Goal: Transaction & Acquisition: Purchase product/service

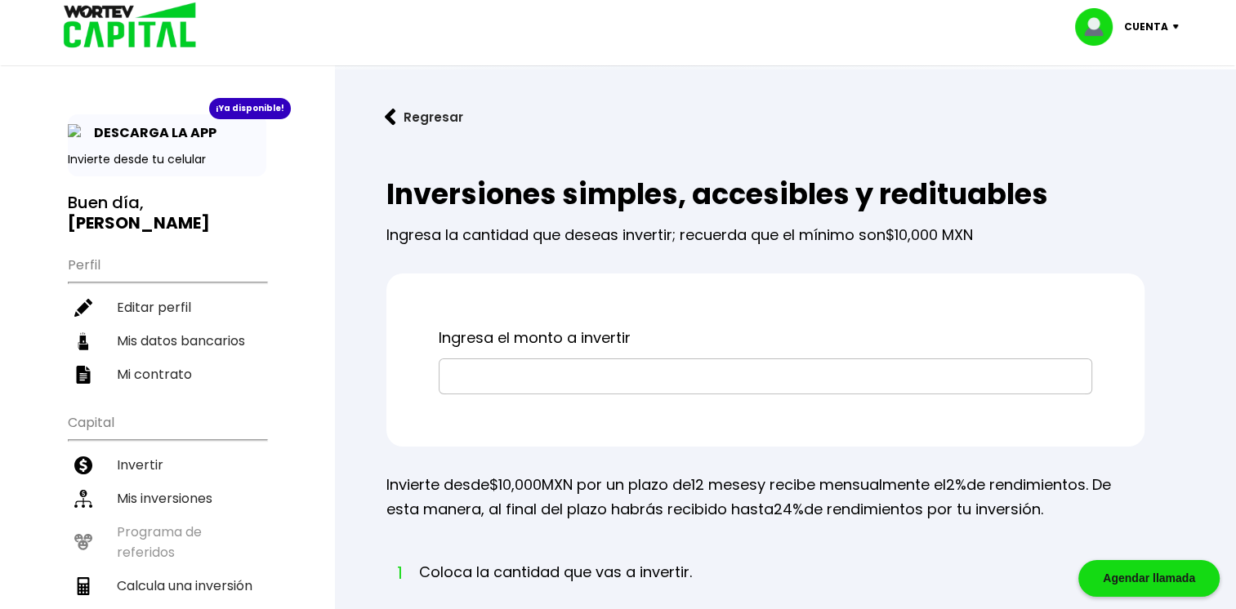
click at [697, 359] on input "text" at bounding box center [765, 376] width 639 height 34
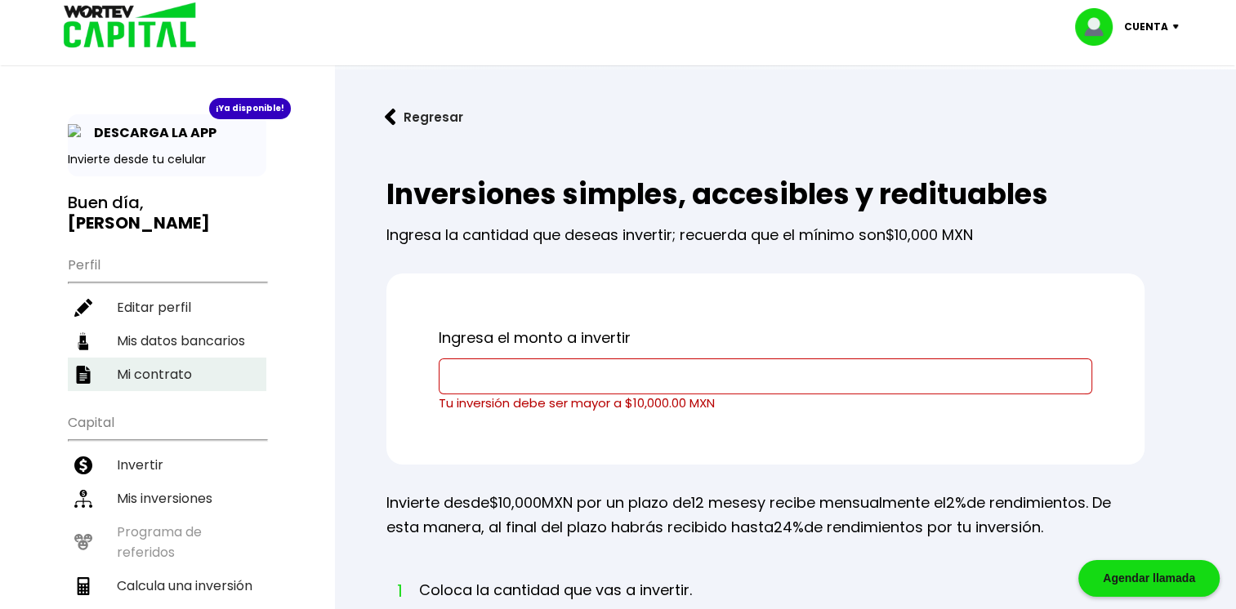
click at [221, 358] on li "Mi contrato" at bounding box center [167, 374] width 198 height 33
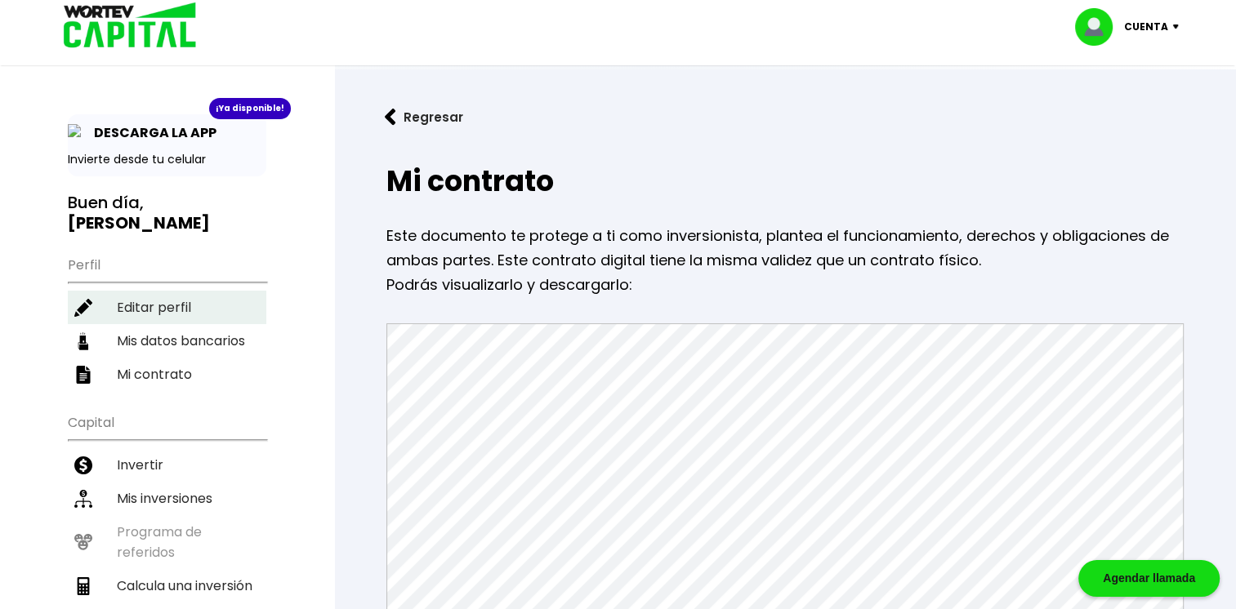
click at [198, 291] on li "Editar perfil" at bounding box center [167, 307] width 198 height 33
select select "Hombre"
select select "Licenciatura"
select select "NA"
select select "Mercado Pago"
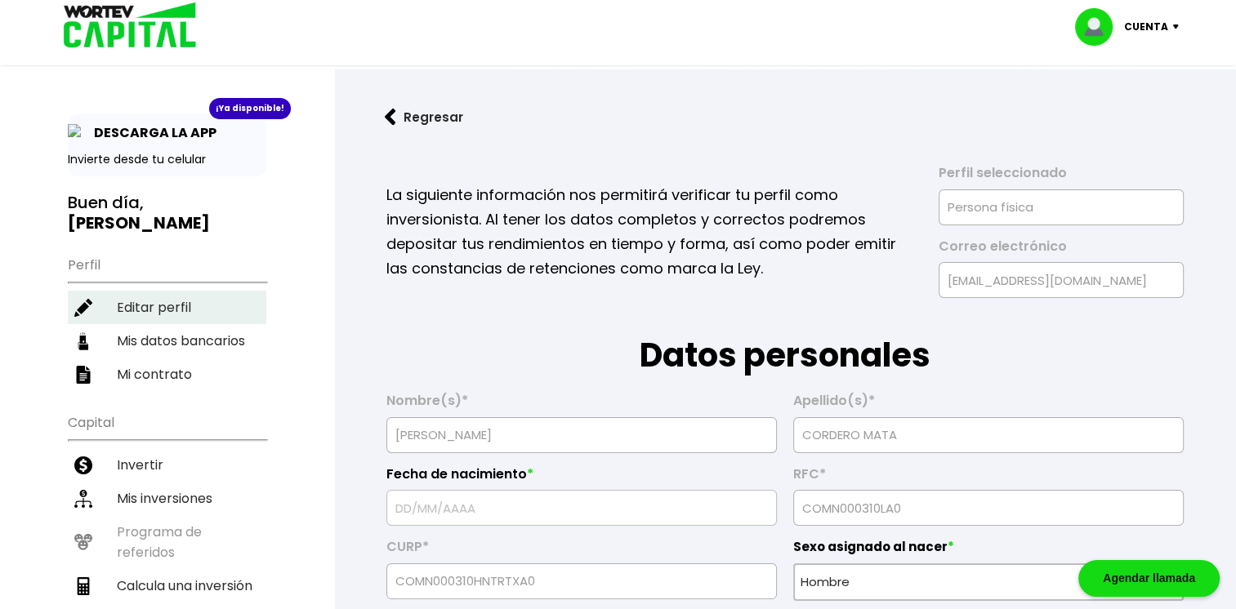
type input "[DATE]"
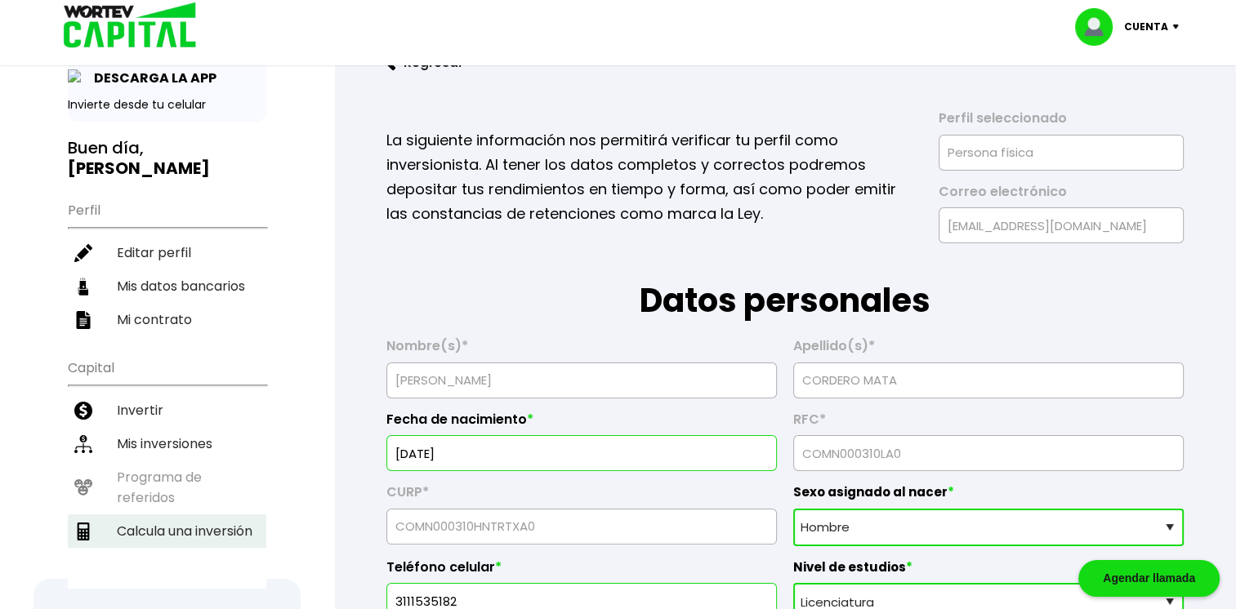
scroll to position [56, 0]
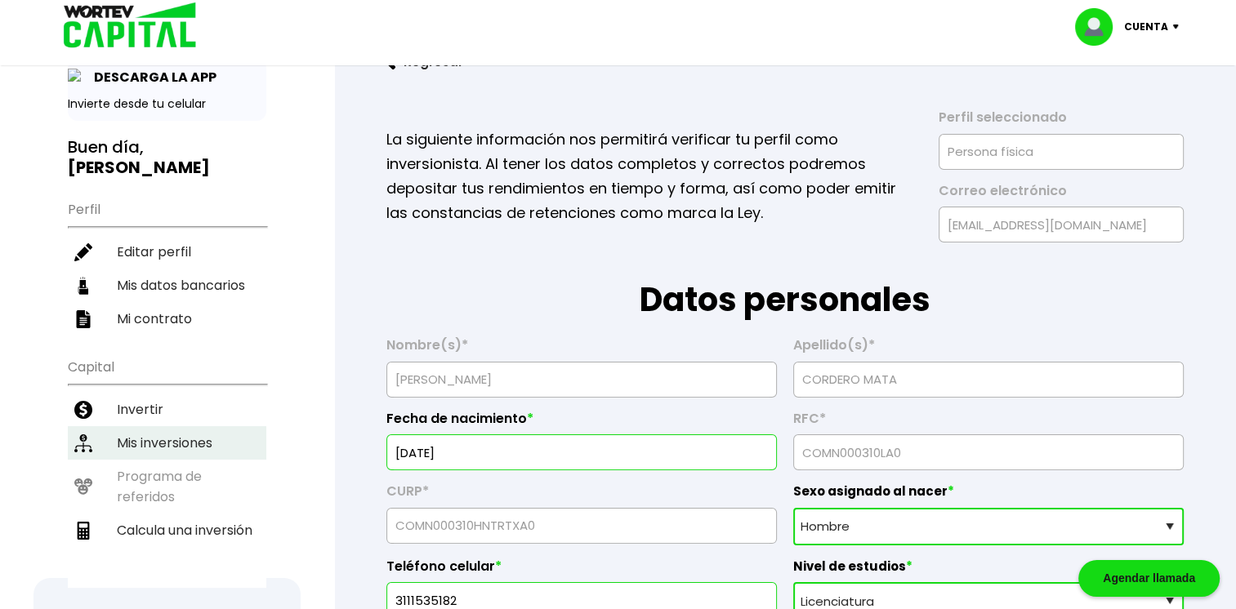
click at [157, 426] on li "Mis inversiones" at bounding box center [167, 442] width 198 height 33
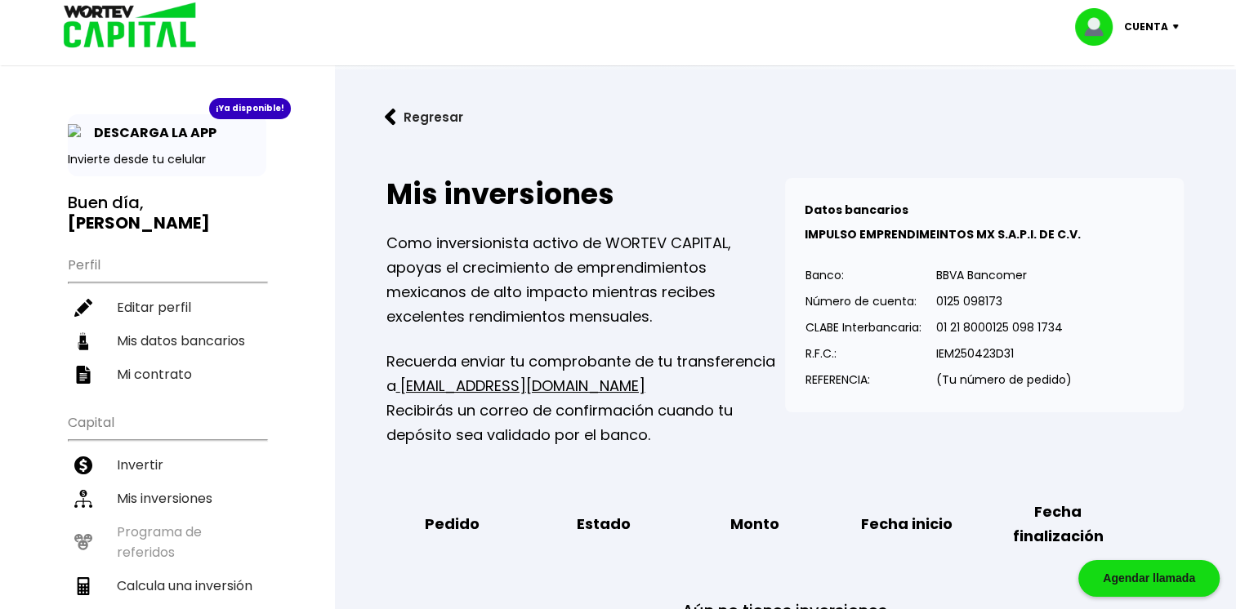
click at [660, 142] on div "Regresar Mis inversiones Como inversionista activo de WORTEV CAPITAL, apoyas el…" at bounding box center [785, 412] width 902 height 687
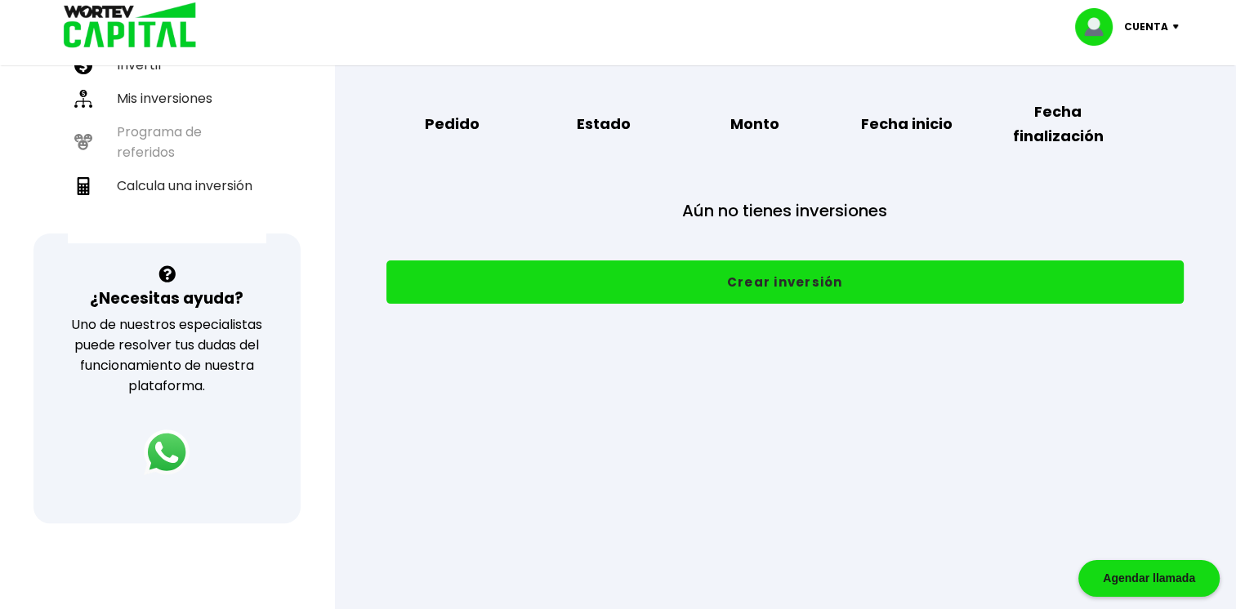
scroll to position [399, 0]
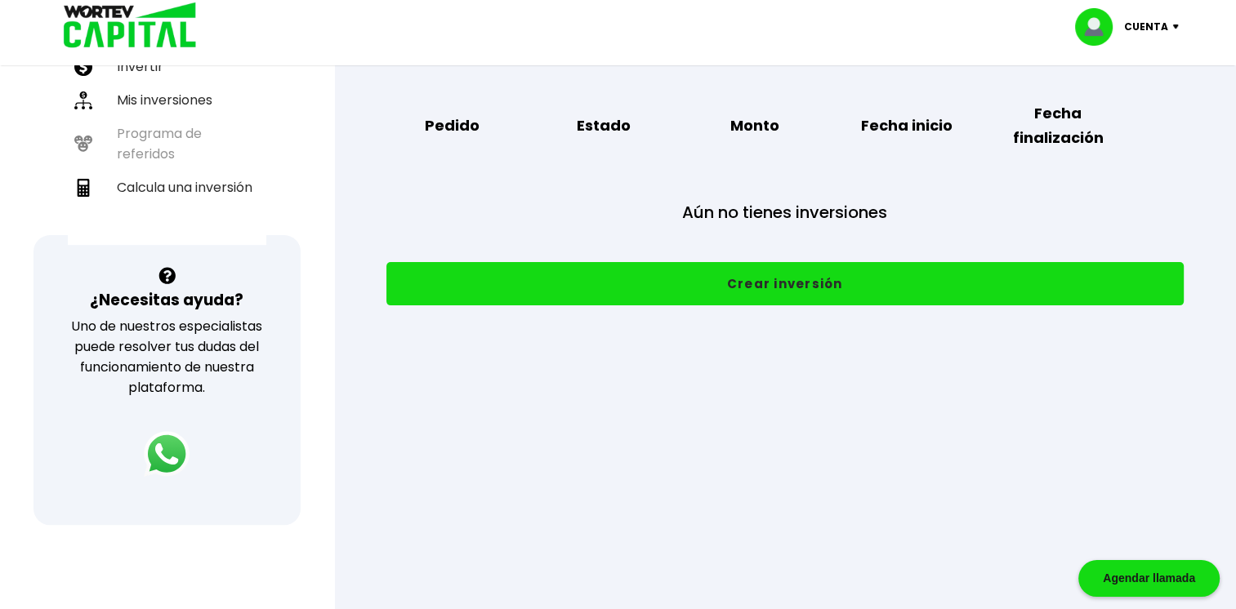
click at [777, 311] on div "Mis inversiones Como inversionista activo de WORTEV CAPITAL, apoyas el crecimie…" at bounding box center [784, 42] width 849 height 578
click at [732, 274] on button "Crear inversión" at bounding box center [784, 283] width 797 height 43
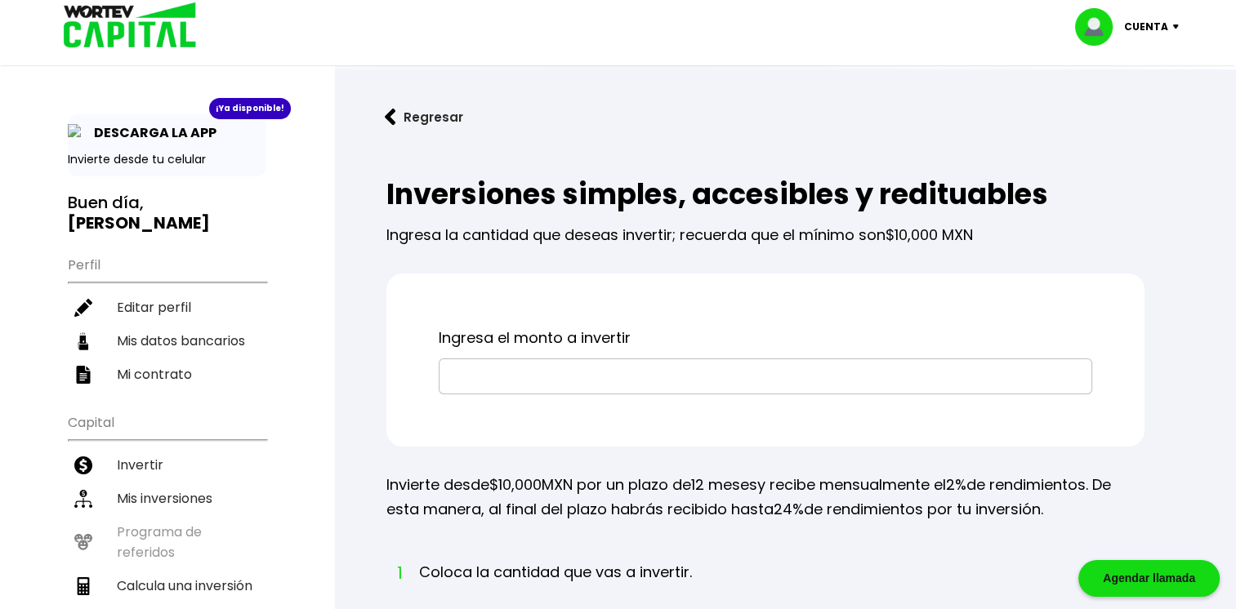
click at [631, 382] on input "text" at bounding box center [765, 376] width 639 height 34
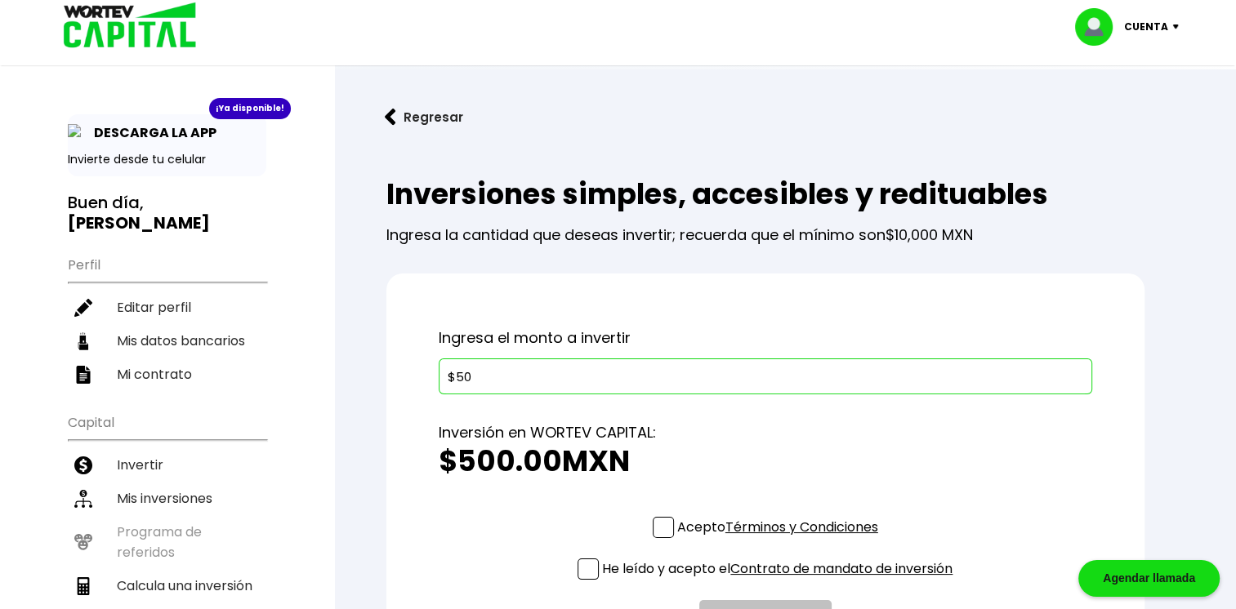
type input "$5"
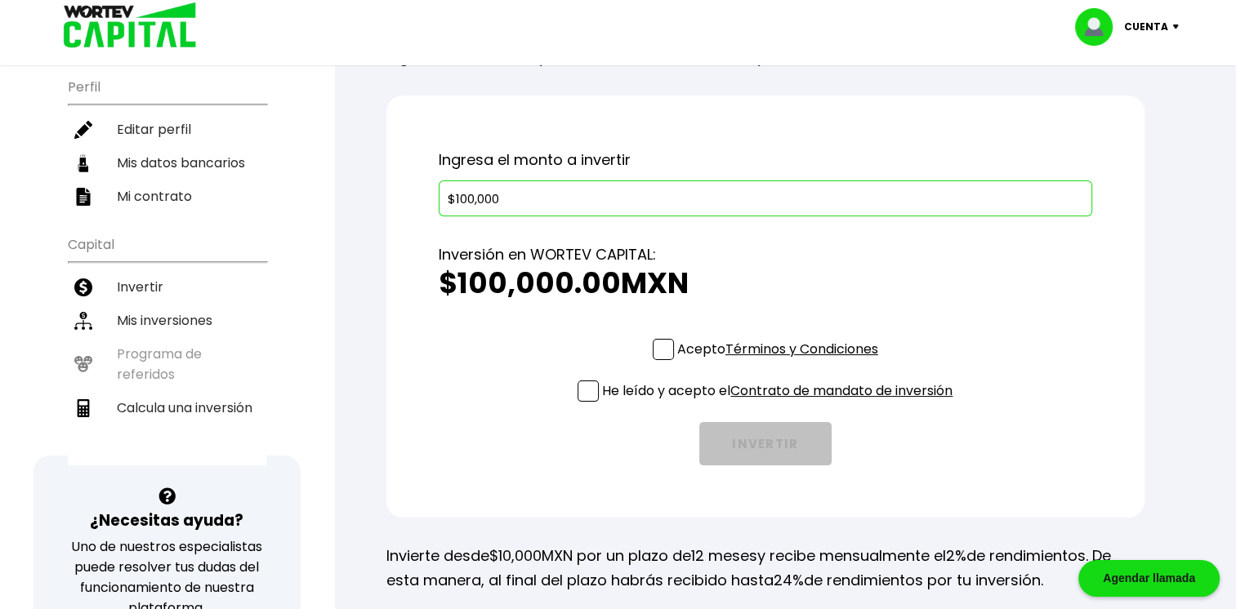
scroll to position [180, 0]
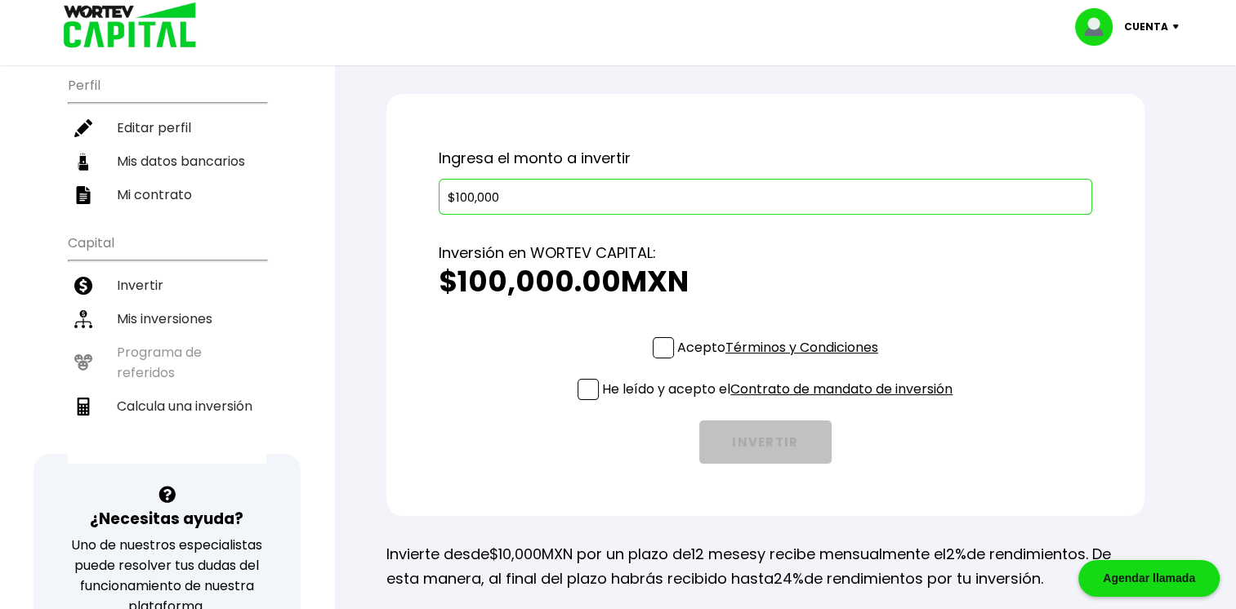
type input "$100,000"
click at [664, 347] on span at bounding box center [663, 347] width 21 height 21
click at [781, 360] on input "Acepto Términos y Condiciones" at bounding box center [781, 360] width 0 height 0
click at [568, 402] on div "Acepto Términos y Condiciones He leído y acepto el Contrato de mandato de inver…" at bounding box center [765, 400] width 653 height 127
click at [580, 388] on span at bounding box center [587, 389] width 21 height 21
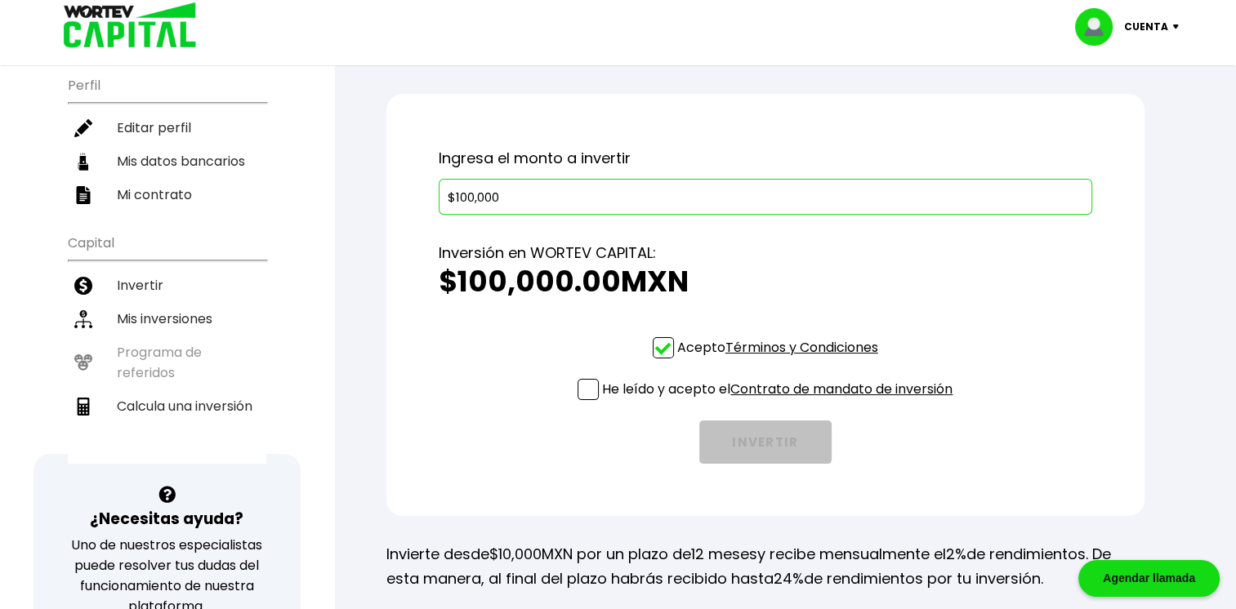
click at [781, 402] on input "He leído y acepto el Contrato de mandato de inversión" at bounding box center [781, 402] width 0 height 0
click at [898, 391] on link "Contrato de mandato de inversión" at bounding box center [841, 389] width 222 height 19
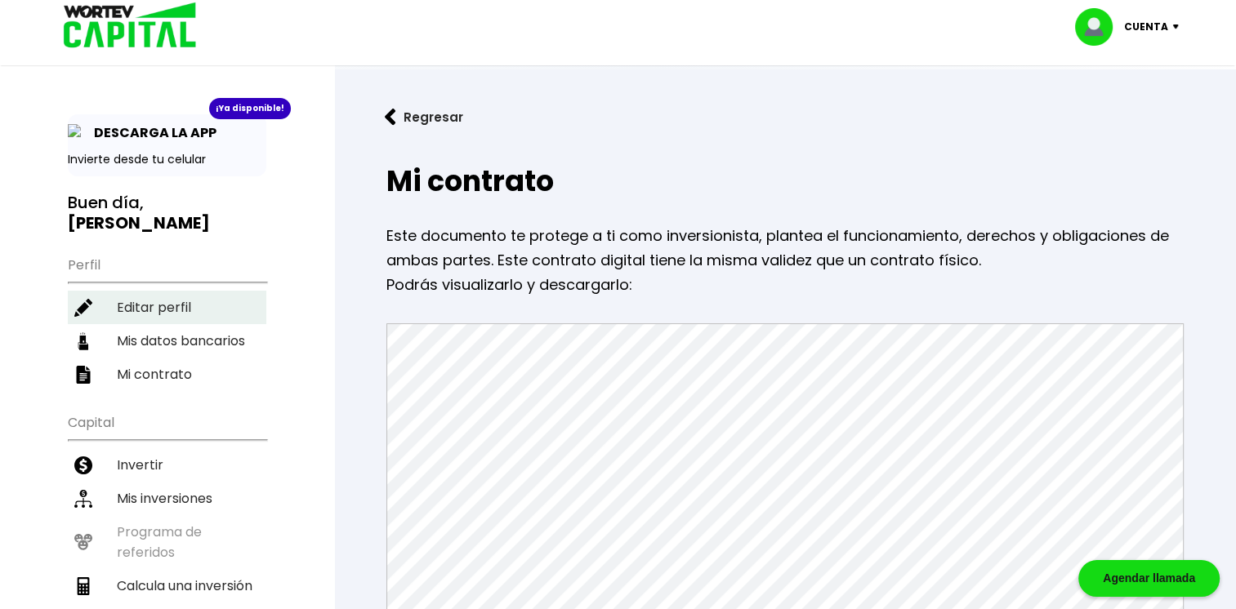
click at [181, 291] on li "Editar perfil" at bounding box center [167, 307] width 198 height 33
select select "Hombre"
select select "Licenciatura"
select select "NA"
select select "Mercado Pago"
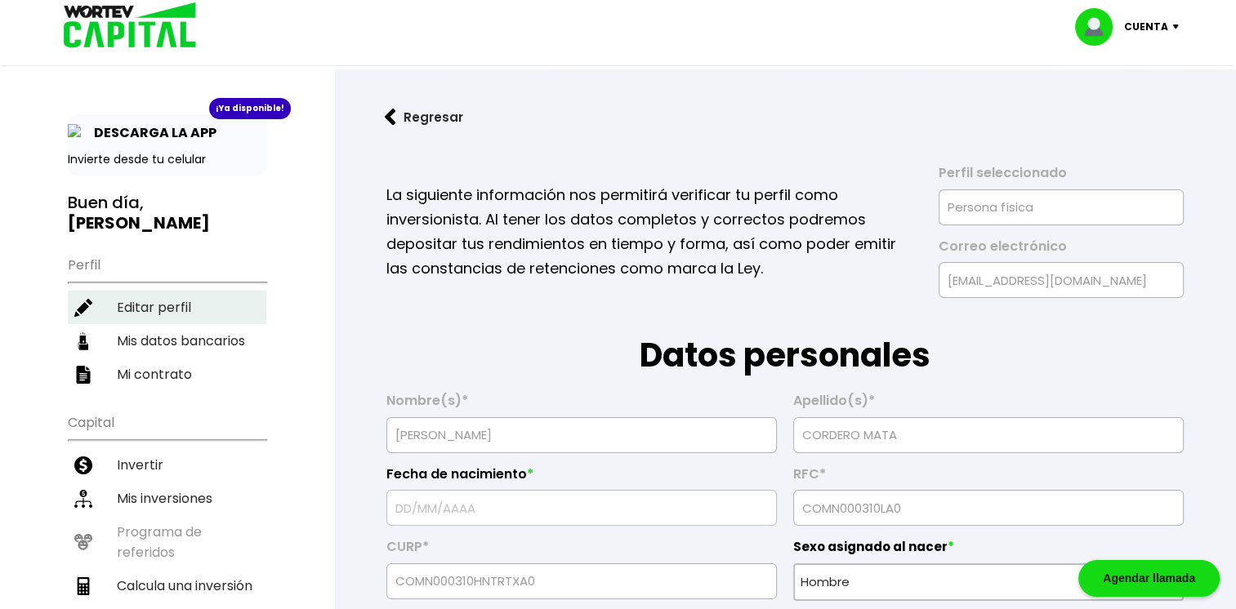
type input "[DATE]"
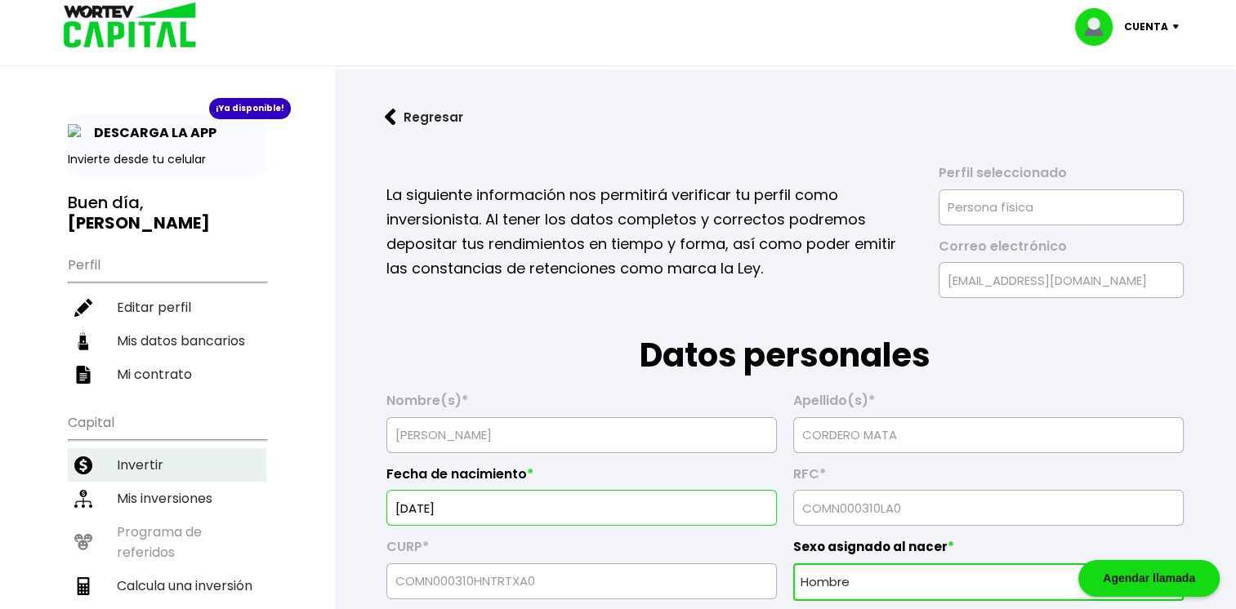
click at [194, 448] on li "Invertir" at bounding box center [167, 464] width 198 height 33
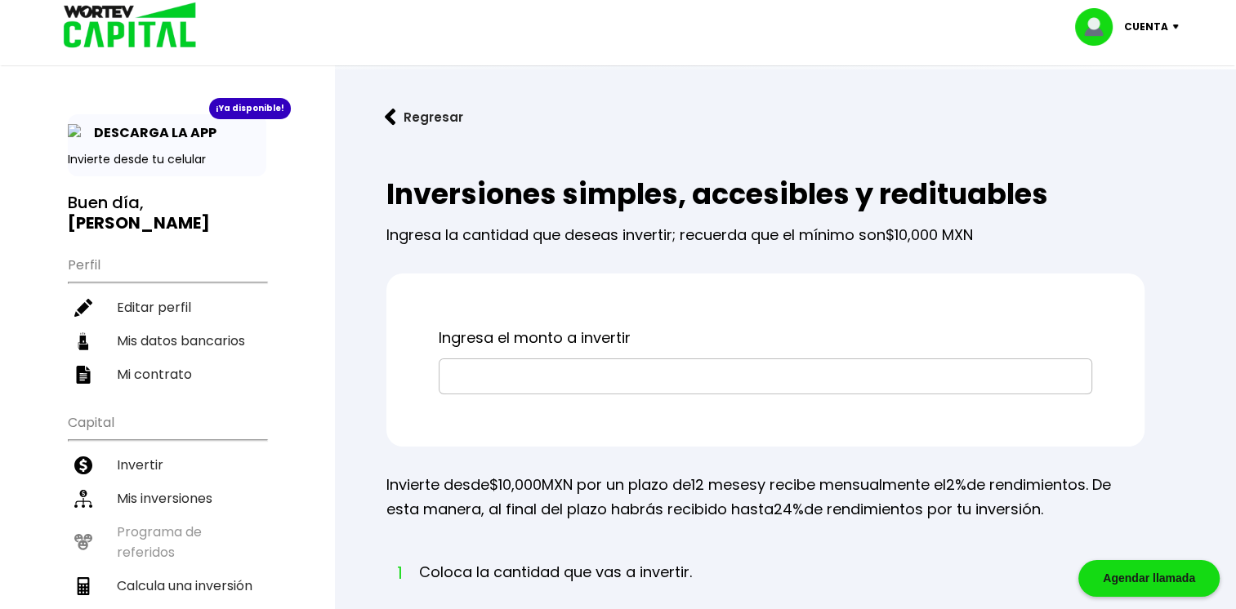
click at [484, 359] on input "text" at bounding box center [765, 376] width 639 height 34
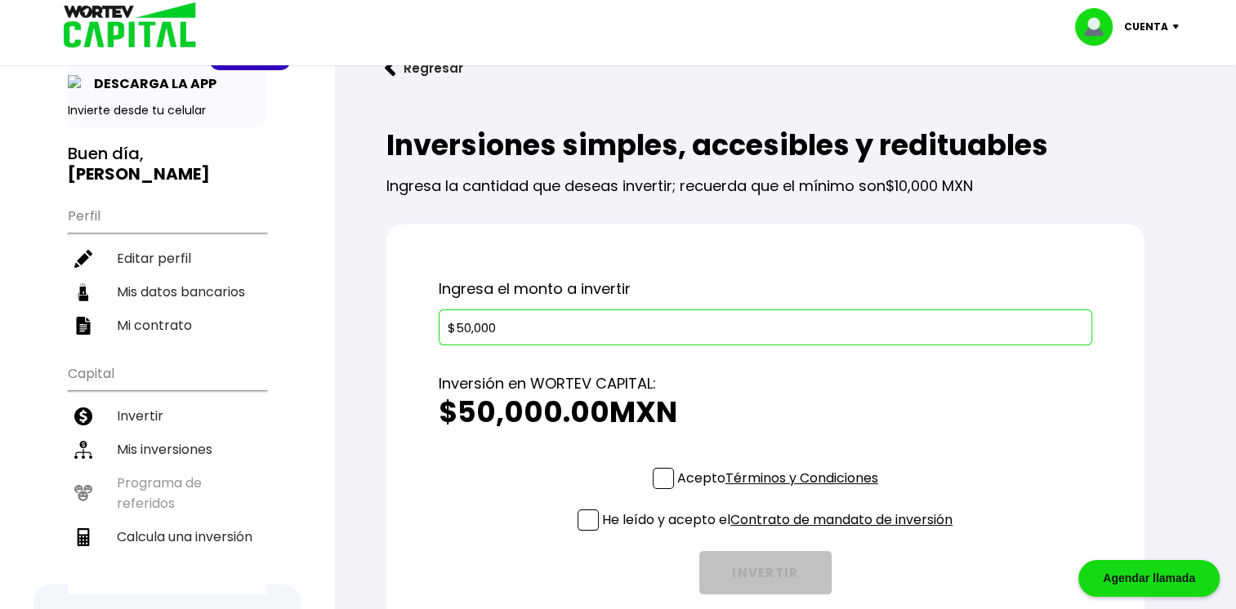
scroll to position [51, 0]
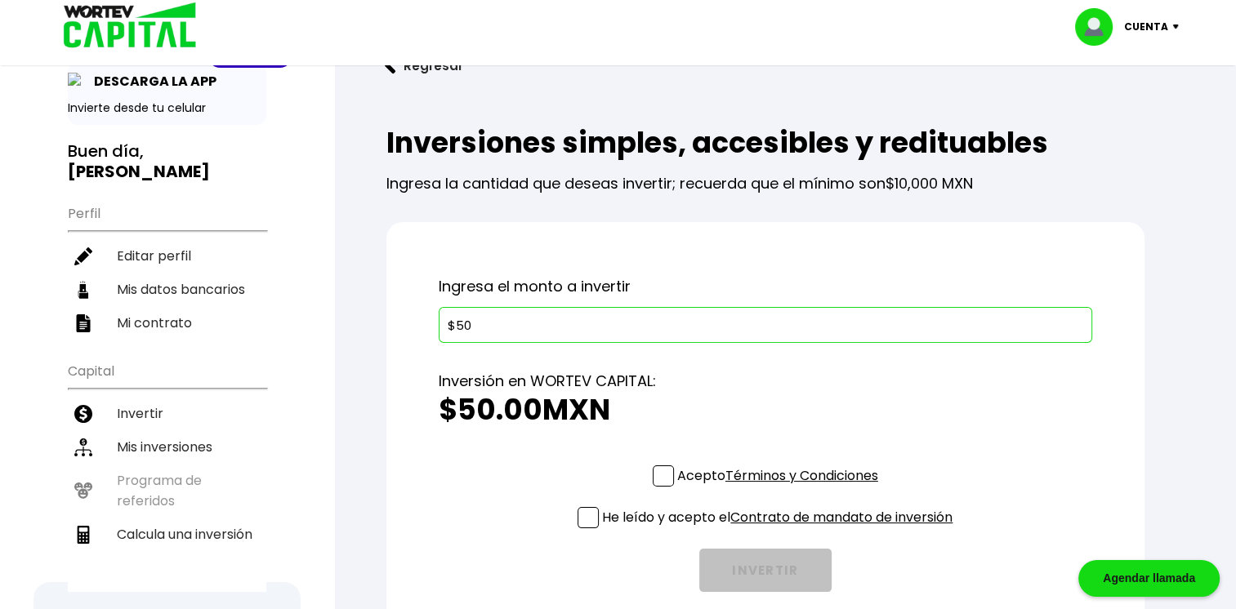
type input "$5"
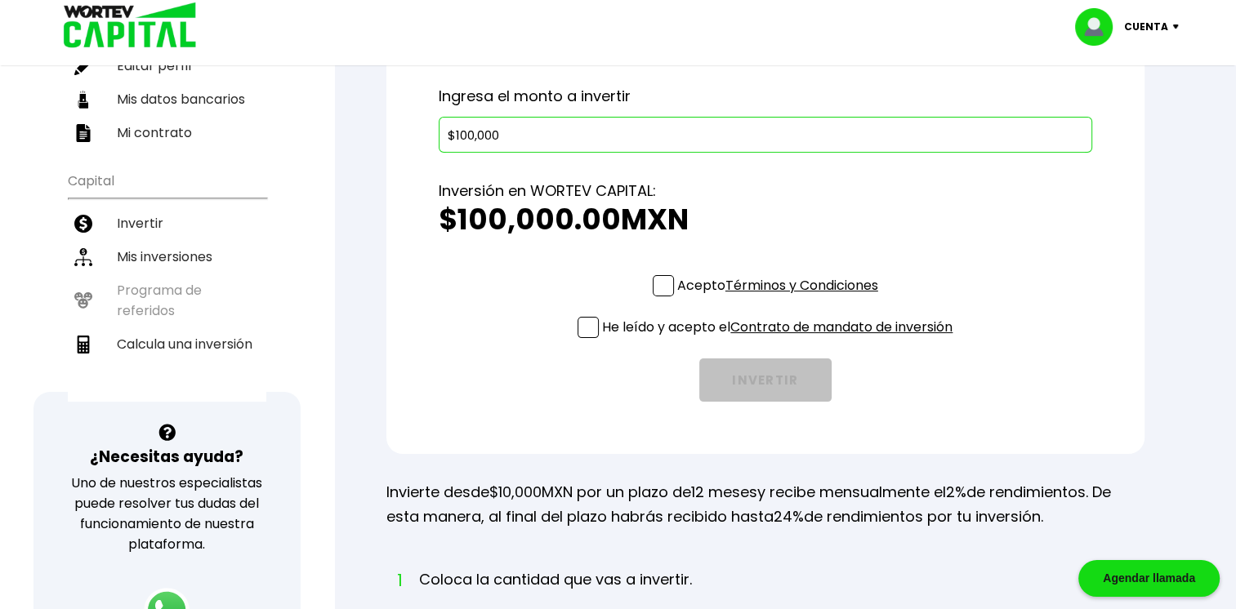
scroll to position [260, 0]
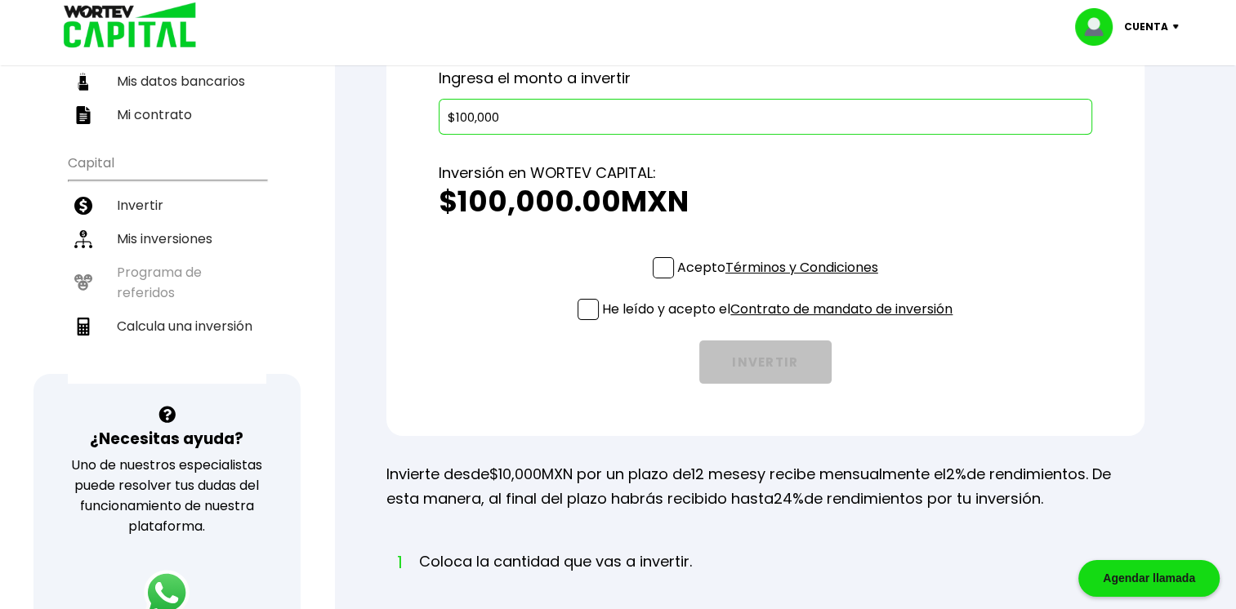
type input "$100,000"
click at [662, 279] on div "Acepto Términos y Condiciones" at bounding box center [765, 271] width 225 height 29
click at [663, 273] on span at bounding box center [663, 267] width 21 height 21
click at [781, 280] on input "Acepto Términos y Condiciones" at bounding box center [781, 280] width 0 height 0
click at [572, 315] on div "Acepto Términos y Condiciones He leído y acepto el Contrato de mandato de inver…" at bounding box center [765, 320] width 653 height 127
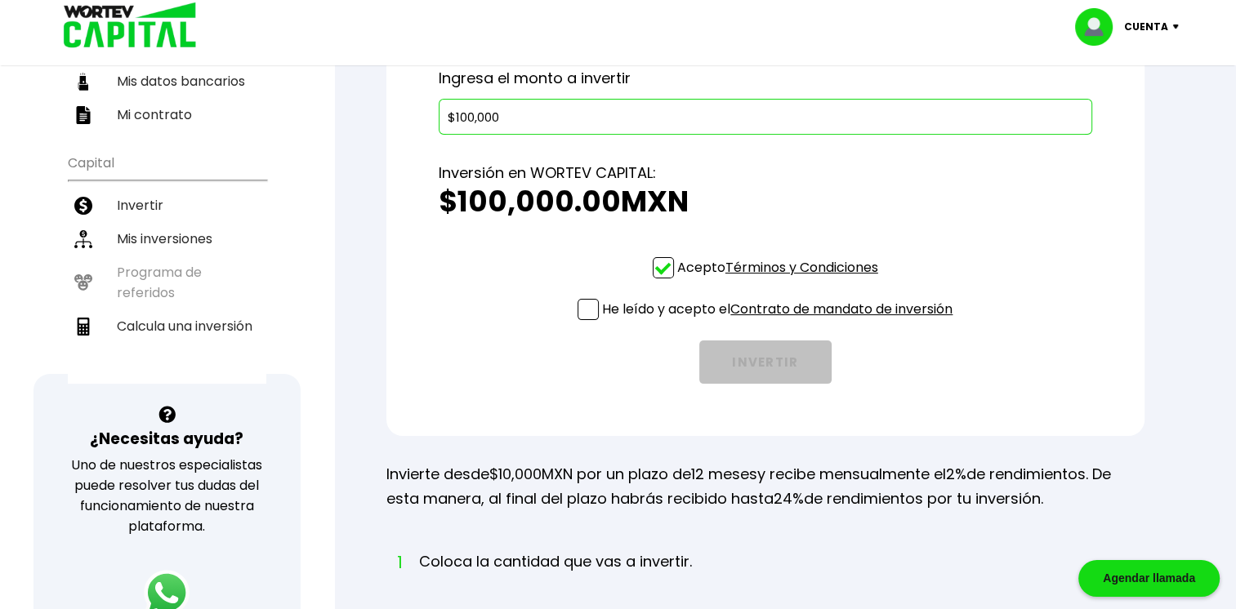
click at [582, 314] on span at bounding box center [587, 309] width 21 height 21
click at [781, 322] on input "He leído y acepto el Contrato de mandato de inversión" at bounding box center [781, 322] width 0 height 0
click at [804, 267] on link "Términos y Condiciones" at bounding box center [801, 267] width 153 height 19
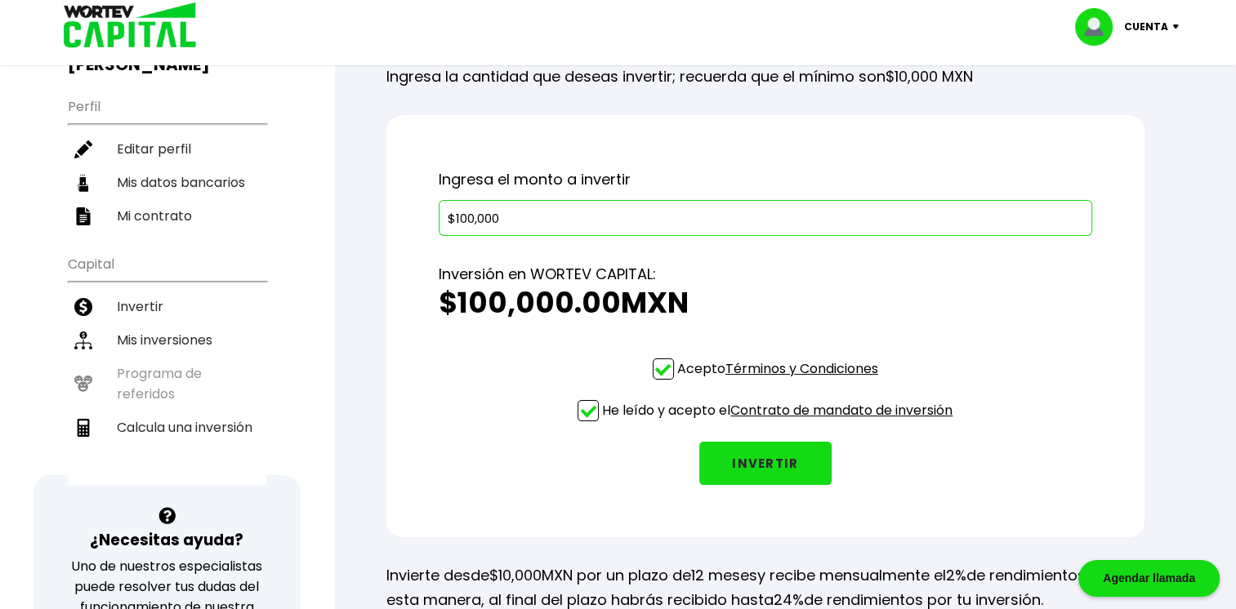
scroll to position [160, 0]
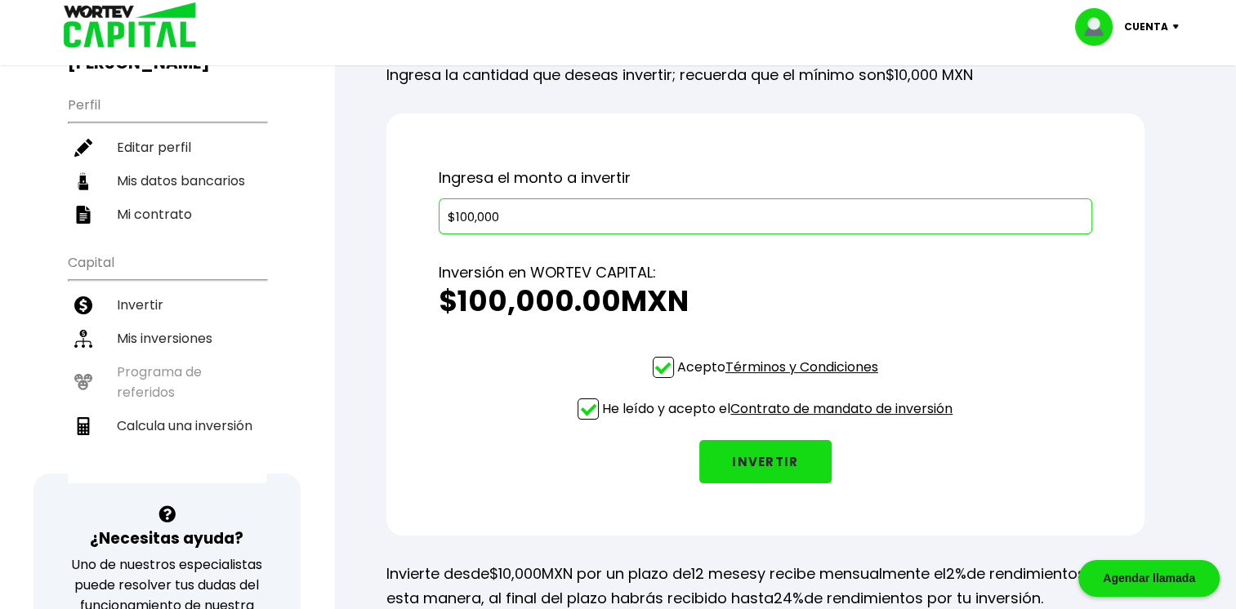
click at [745, 459] on button "INVERTIR" at bounding box center [765, 461] width 132 height 43
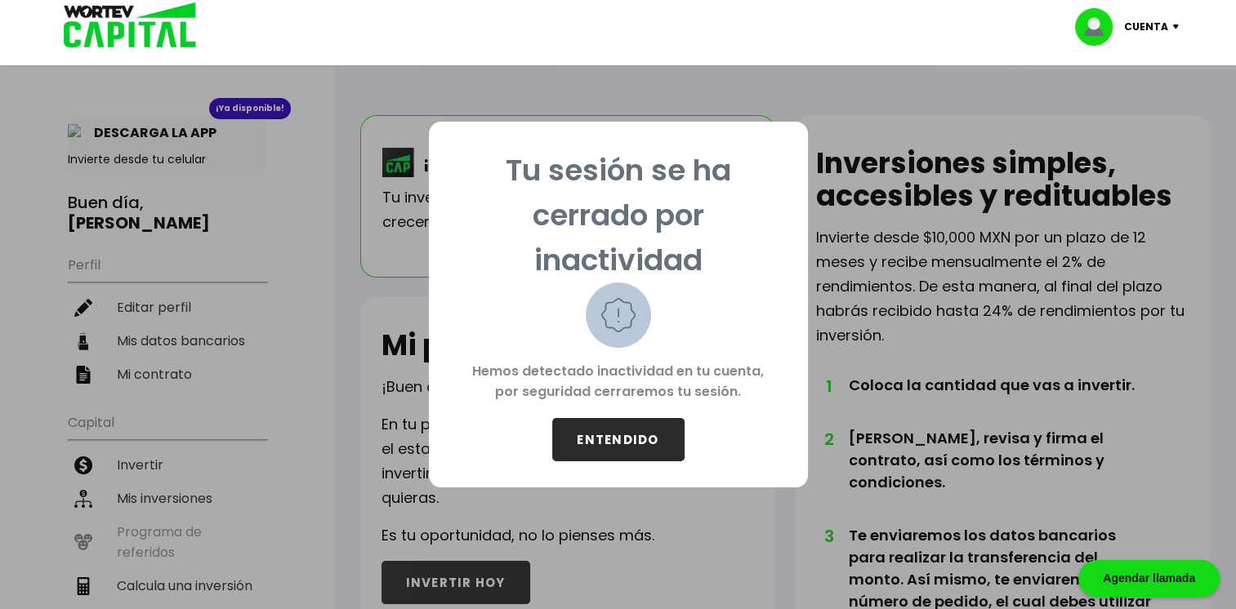
click at [634, 443] on button "ENTENDIDO" at bounding box center [618, 439] width 132 height 43
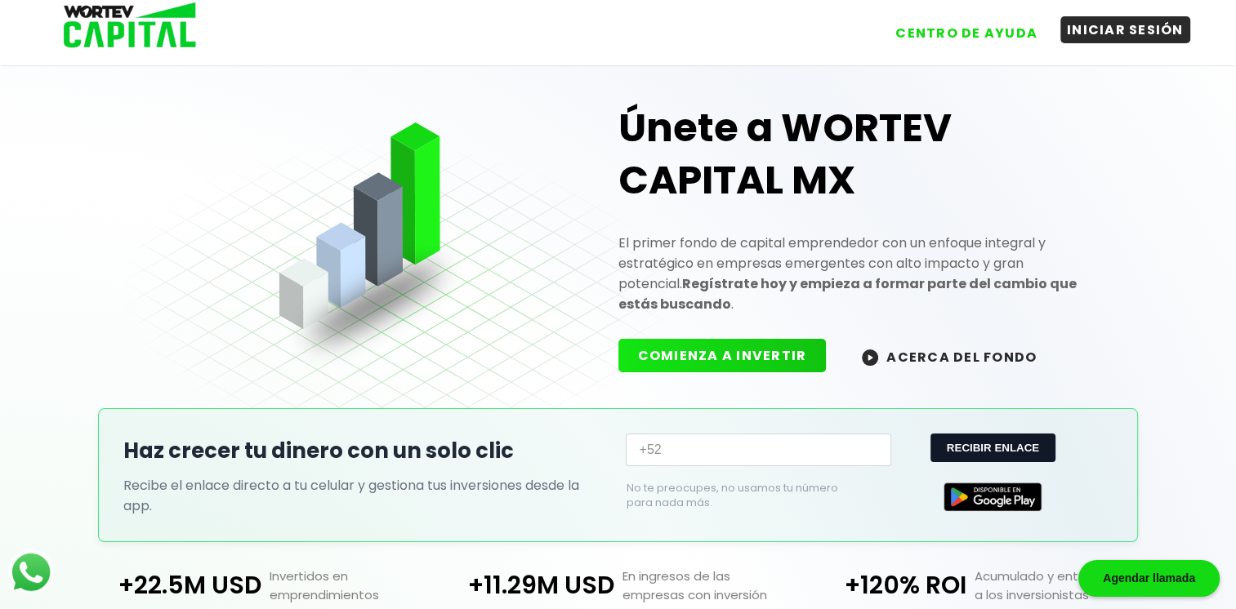
click at [1121, 38] on button "INICIAR SESIÓN" at bounding box center [1125, 29] width 130 height 27
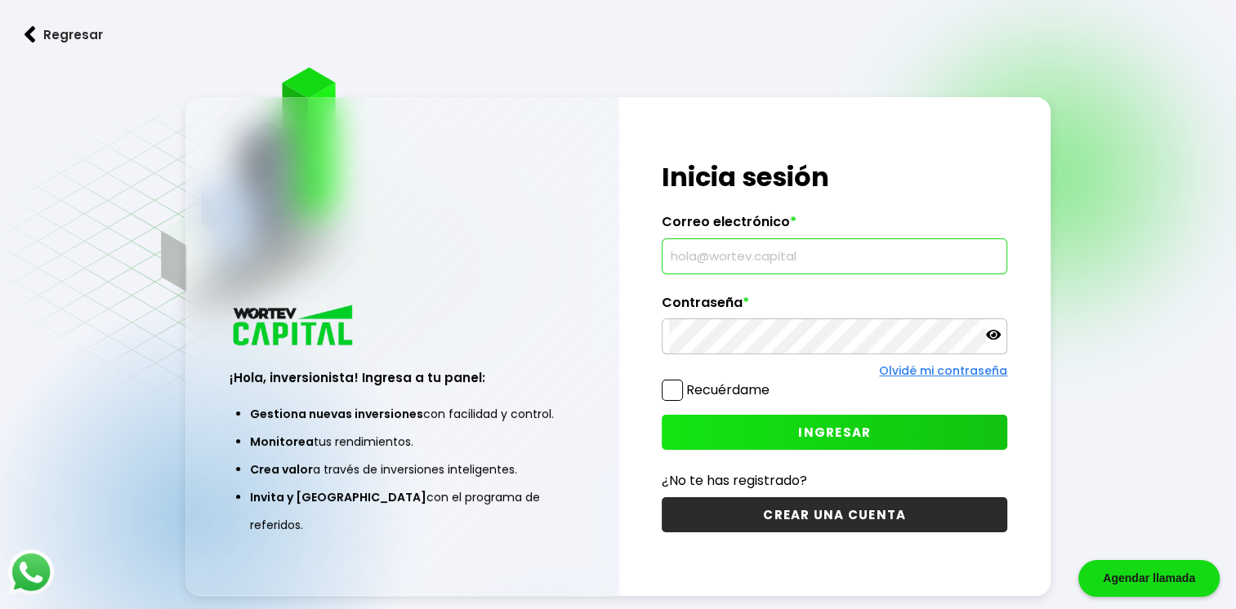
click at [738, 274] on input "text" at bounding box center [834, 256] width 331 height 34
type input "[EMAIL_ADDRESS][DOMAIN_NAME]"
click at [677, 385] on span at bounding box center [672, 390] width 21 height 21
click at [773, 382] on input "Recuérdame" at bounding box center [773, 382] width 0 height 0
click at [742, 389] on label "Recuérdame" at bounding box center [727, 390] width 83 height 19
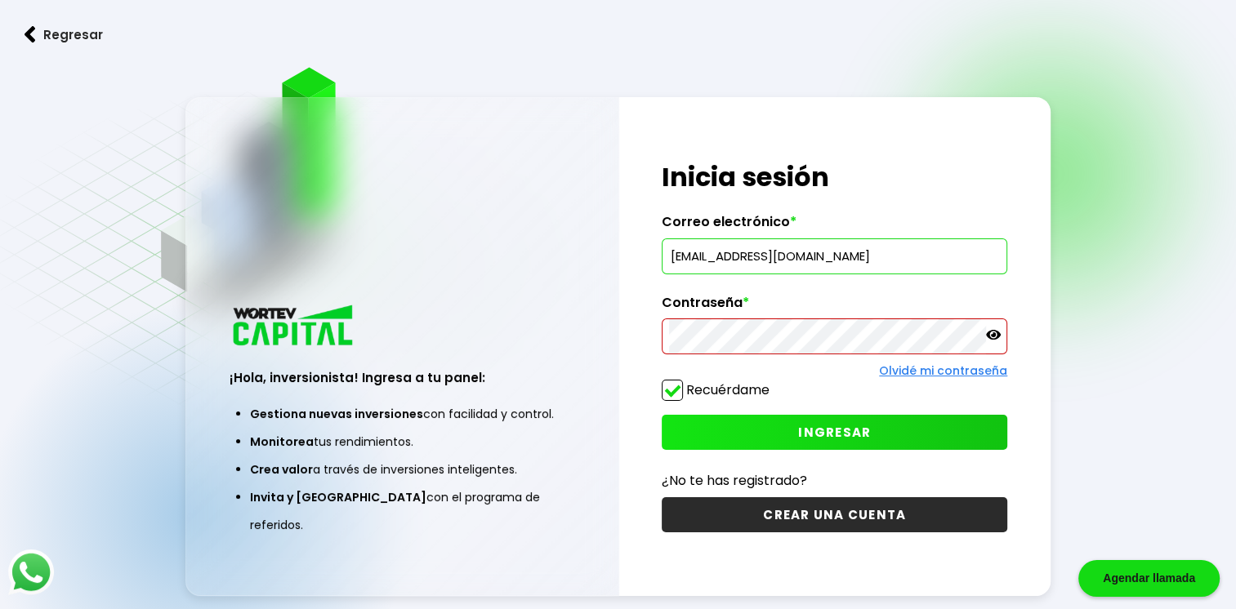
click at [773, 382] on input "Recuérdame" at bounding box center [773, 382] width 0 height 0
click at [848, 431] on span "INGRESAR" at bounding box center [834, 432] width 73 height 17
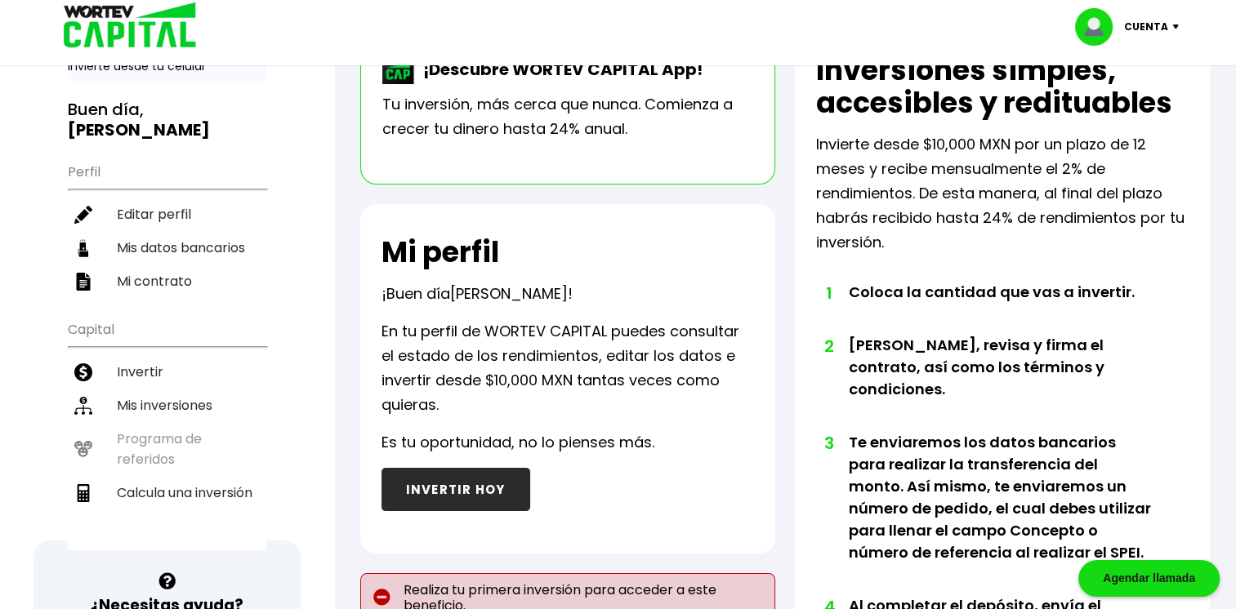
scroll to position [98, 0]
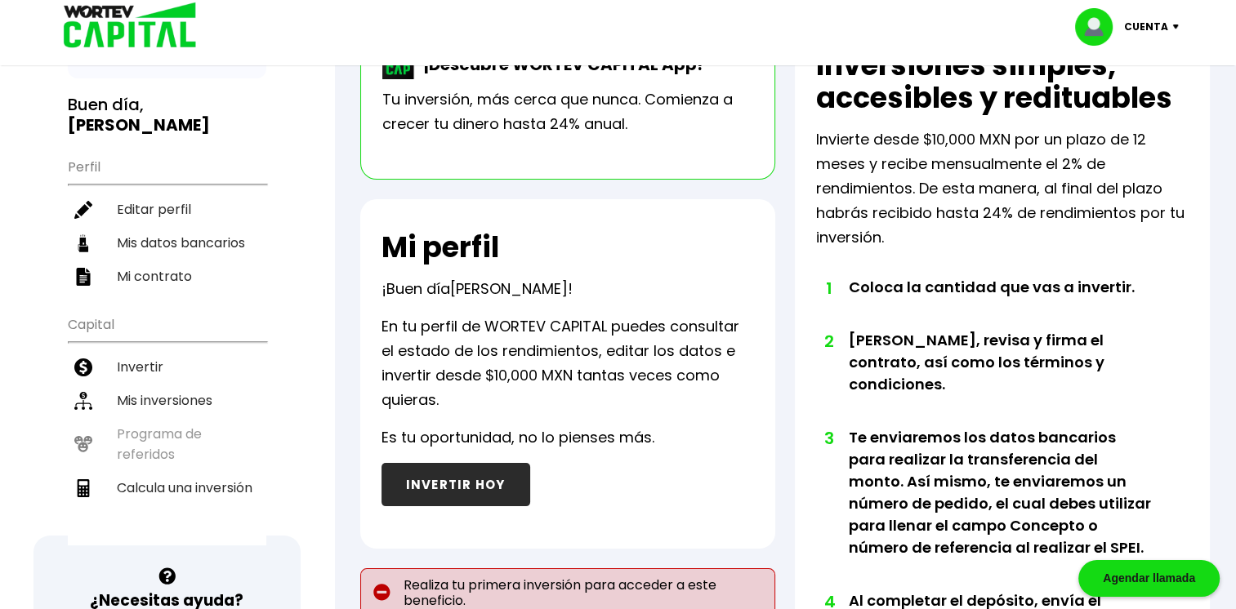
click at [457, 481] on button "INVERTIR HOY" at bounding box center [455, 484] width 149 height 43
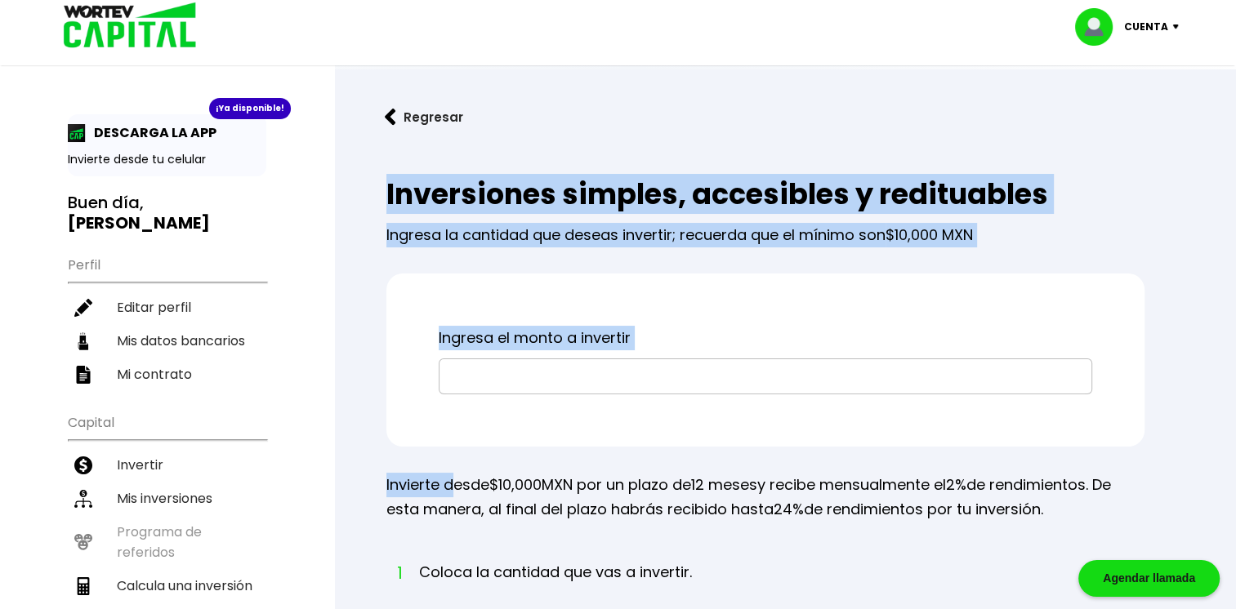
drag, startPoint x: 457, startPoint y: 481, endPoint x: 504, endPoint y: 144, distance: 340.5
click at [504, 144] on div "Regresar Inversiones simples, accesibles y redituables Ingresa la cantidad que …" at bounding box center [785, 562] width 902 height 987
click at [156, 25] on img at bounding box center [125, 26] width 156 height 53
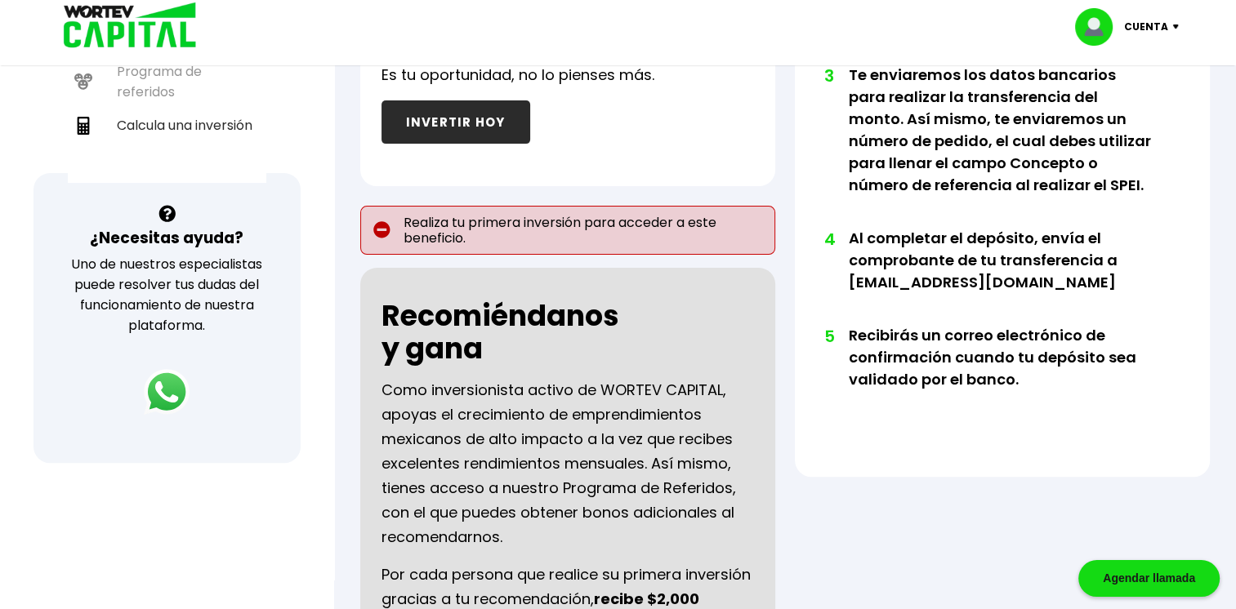
scroll to position [460, 0]
click at [441, 127] on button "INVERTIR HOY" at bounding box center [455, 122] width 149 height 43
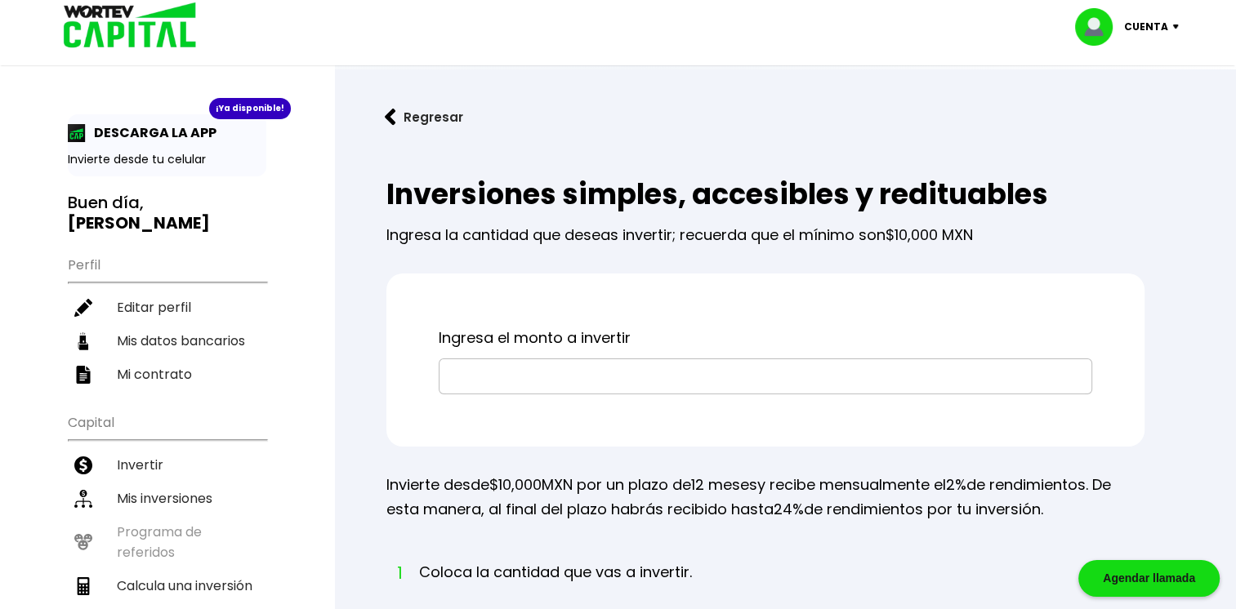
click at [546, 383] on input "text" at bounding box center [765, 376] width 639 height 34
type input "$100,000"
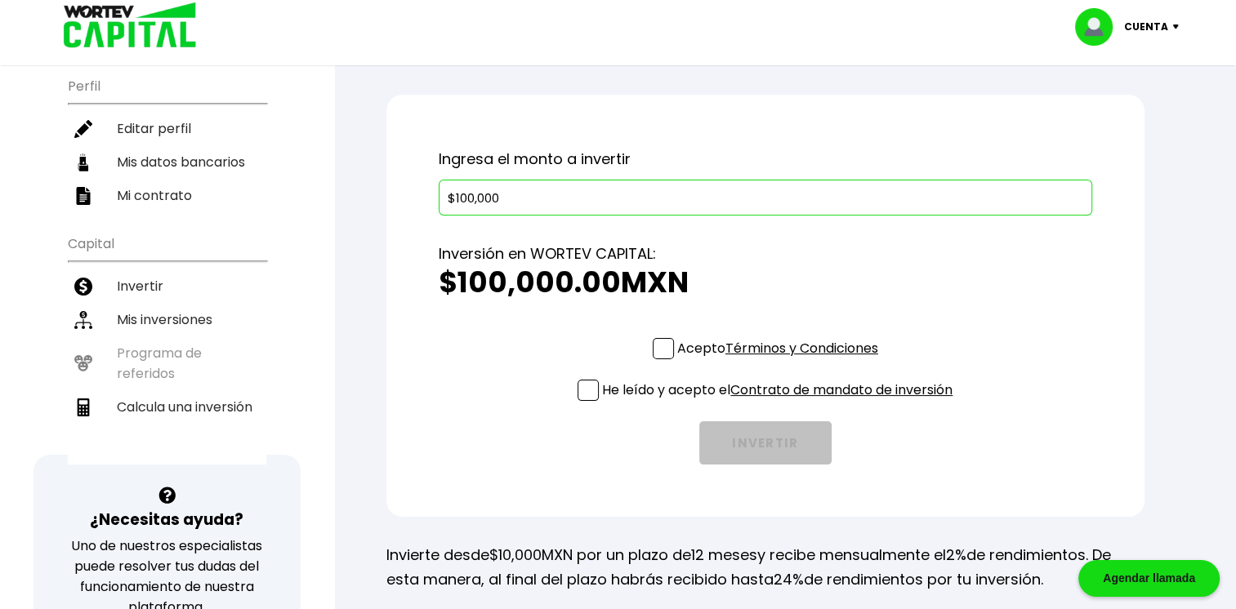
scroll to position [180, 0]
click at [585, 394] on span at bounding box center [587, 389] width 21 height 21
click at [781, 402] on input "He leído y acepto el Contrato de mandato de inversión" at bounding box center [781, 402] width 0 height 0
click at [671, 343] on label "Acepto Términos y Condiciones" at bounding box center [765, 347] width 225 height 20
click at [781, 360] on input "Acepto Términos y Condiciones" at bounding box center [781, 360] width 0 height 0
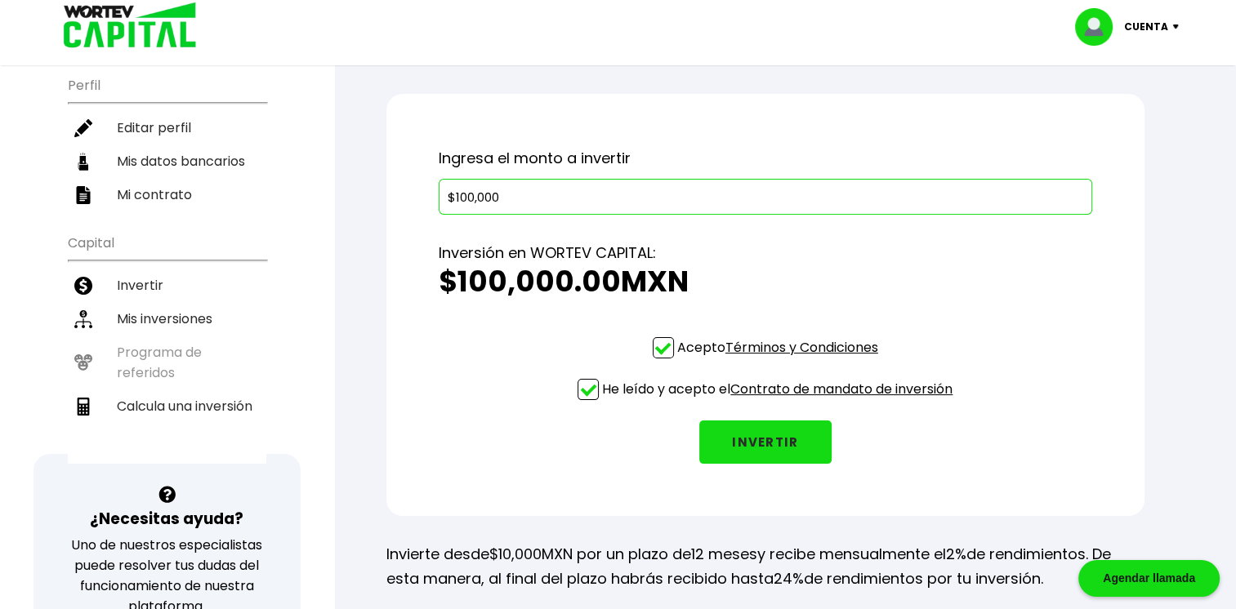
click at [746, 448] on button "INVERTIR" at bounding box center [765, 442] width 132 height 43
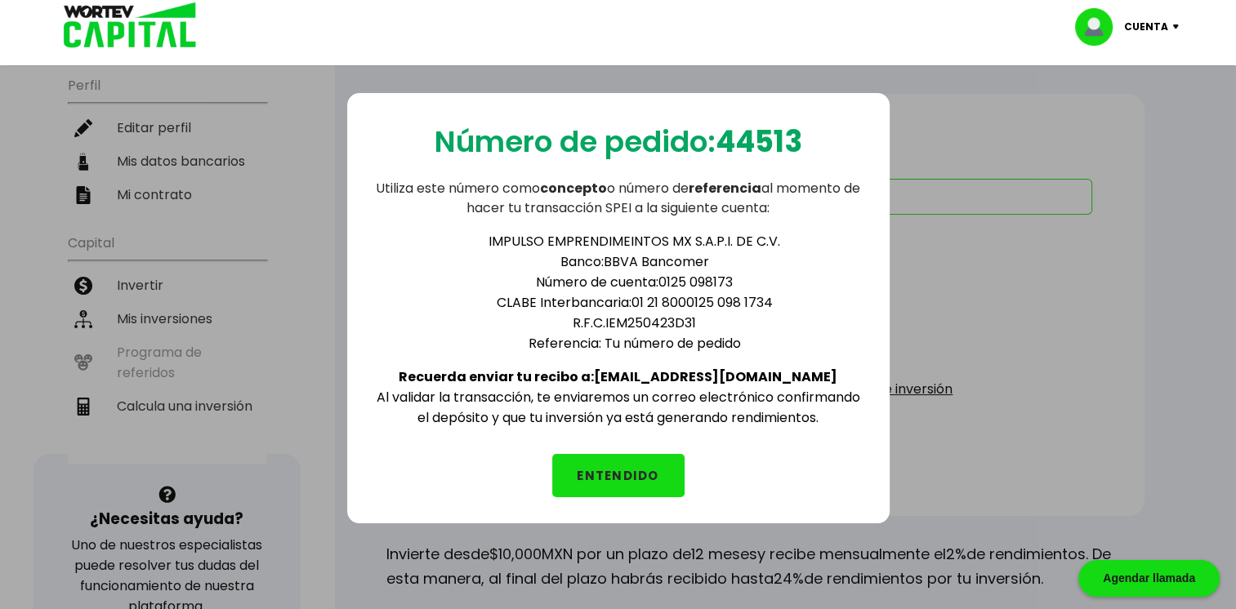
click at [659, 421] on div "Número de pedido: 44513 Utiliza este número como concepto o número de referenci…" at bounding box center [618, 308] width 542 height 430
click at [620, 464] on button "ENTENDIDO" at bounding box center [618, 475] width 132 height 43
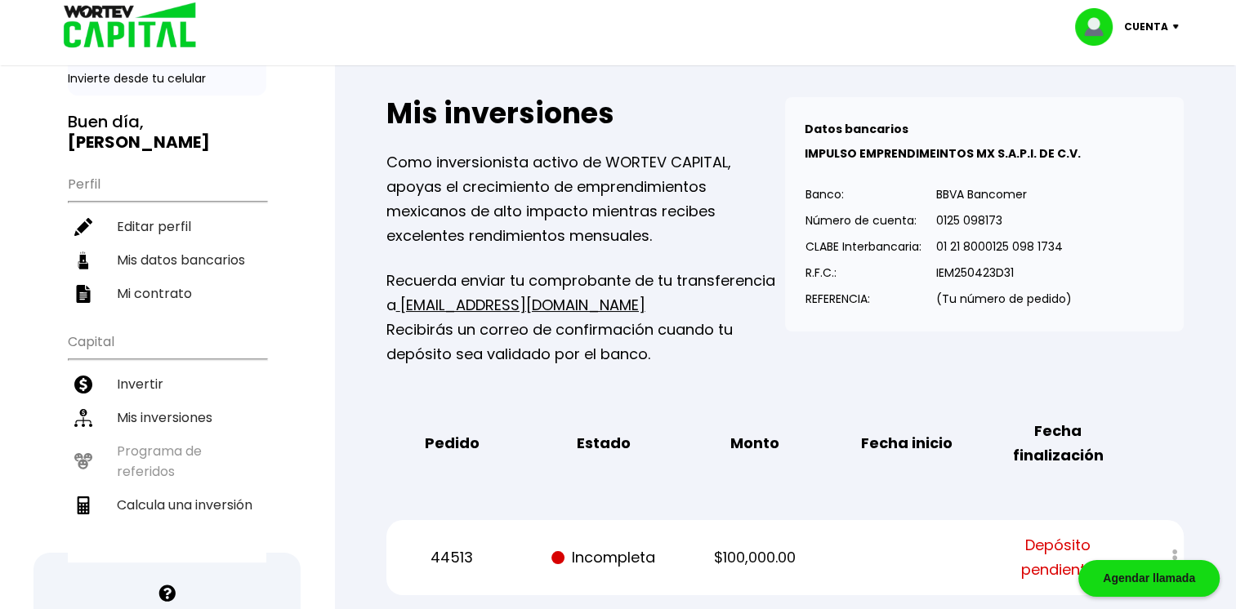
scroll to position [82, 0]
click at [513, 306] on link "[EMAIL_ADDRESS][DOMAIN_NAME]" at bounding box center [520, 304] width 249 height 20
click at [472, 314] on p "Recuerda enviar tu comprobante de tu transferencia a [EMAIL_ADDRESS][DOMAIN_NAM…" at bounding box center [585, 317] width 399 height 98
click at [492, 299] on link "[EMAIL_ADDRESS][DOMAIN_NAME]" at bounding box center [520, 304] width 249 height 20
click at [506, 302] on link "[EMAIL_ADDRESS][DOMAIN_NAME]" at bounding box center [520, 304] width 249 height 20
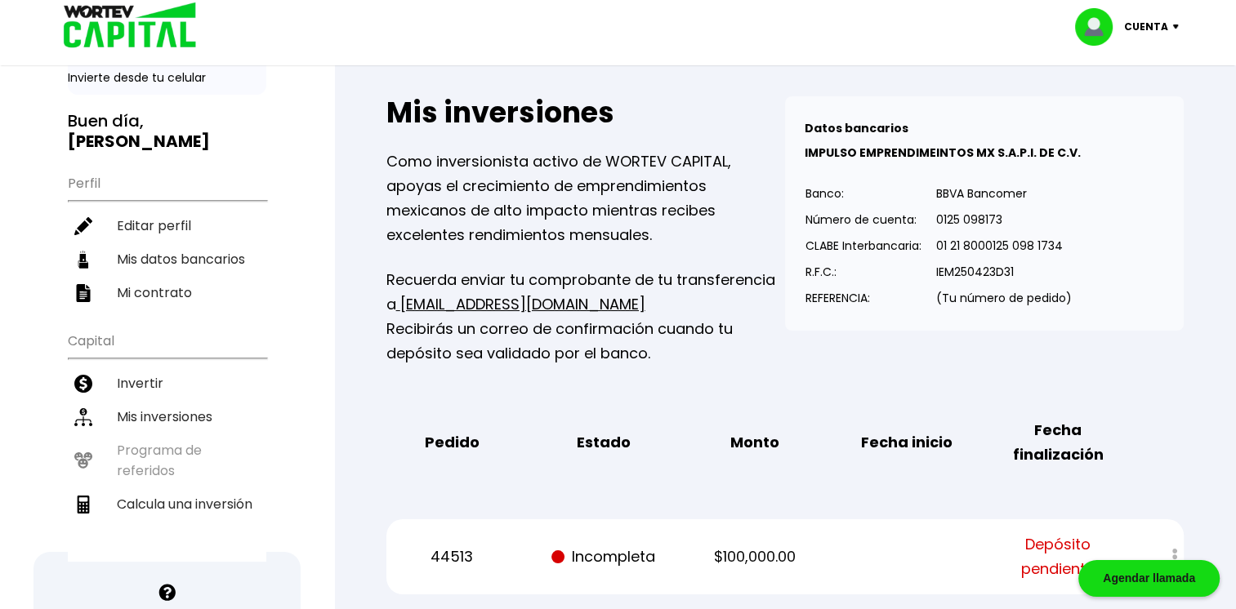
click at [506, 302] on link "[EMAIL_ADDRESS][DOMAIN_NAME]" at bounding box center [520, 304] width 249 height 20
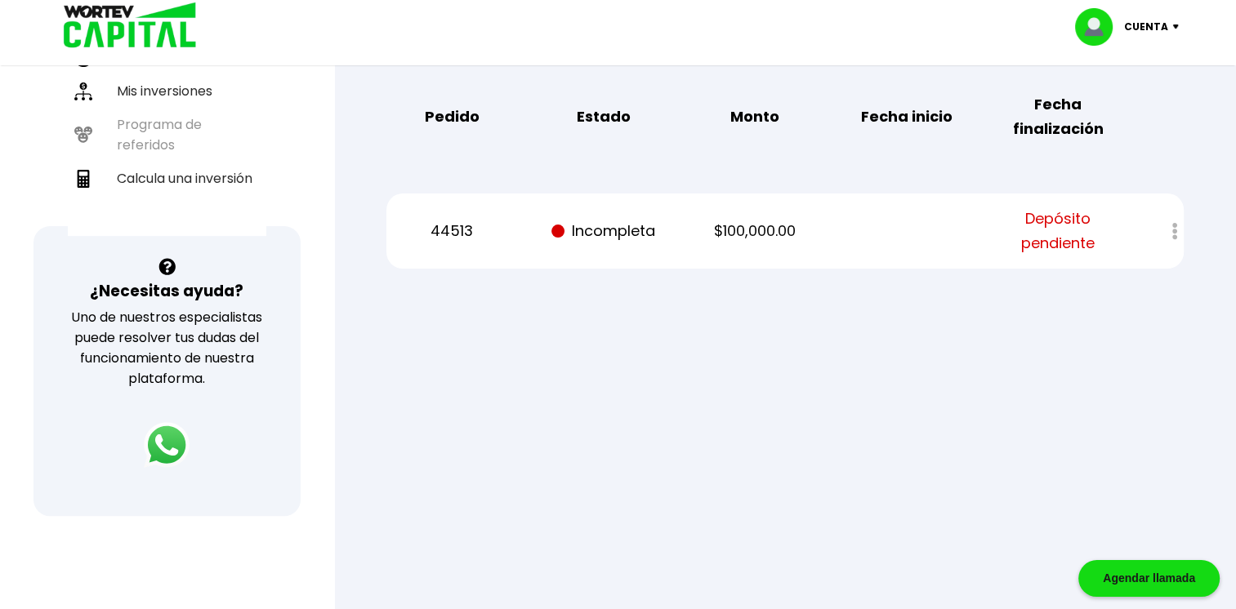
scroll to position [0, 0]
